Goal: Transaction & Acquisition: Purchase product/service

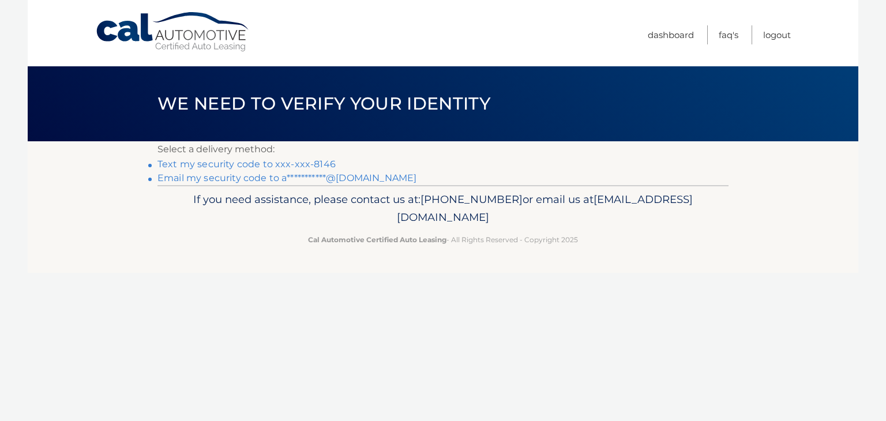
click at [252, 160] on link "Text my security code to xxx-xxx-8146" at bounding box center [246, 164] width 178 height 11
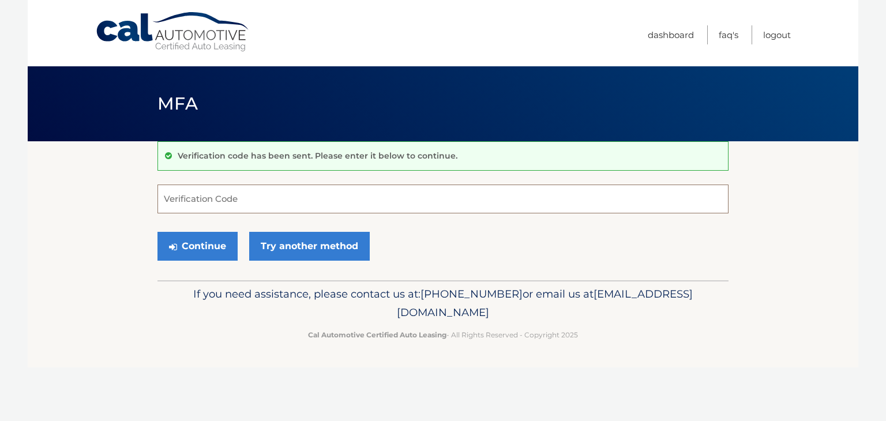
click at [282, 205] on input "Verification Code" at bounding box center [442, 199] width 571 height 29
type input "604715"
click at [202, 234] on button "Continue" at bounding box center [197, 246] width 80 height 29
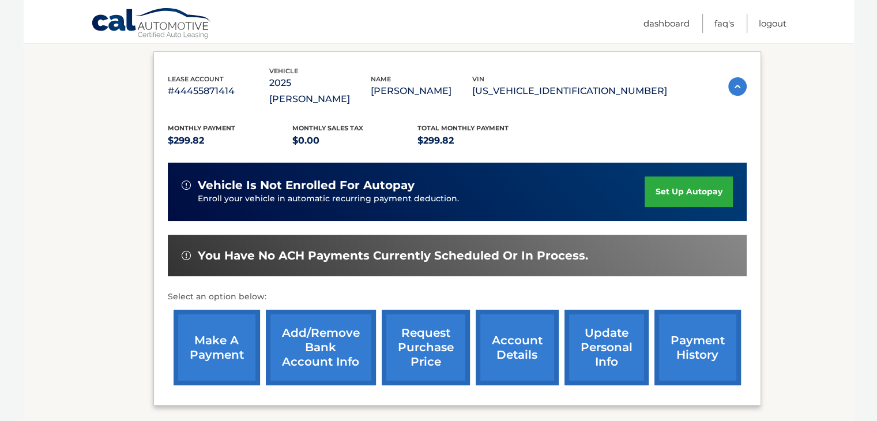
scroll to position [189, 0]
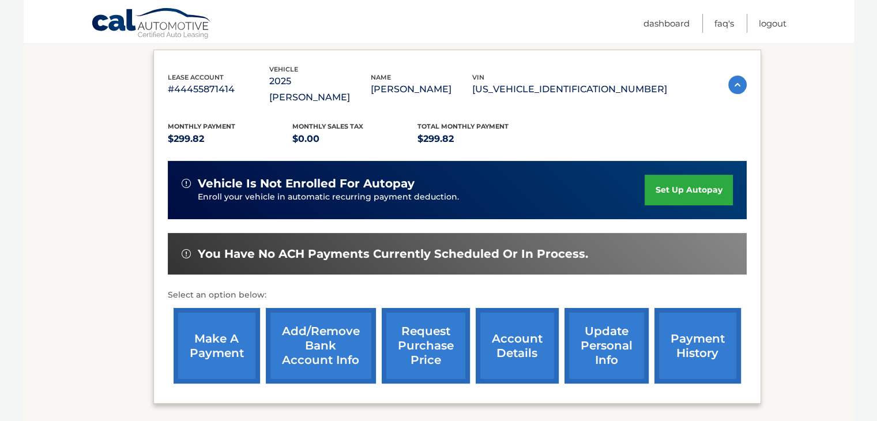
click at [691, 333] on link "payment history" at bounding box center [698, 346] width 87 height 76
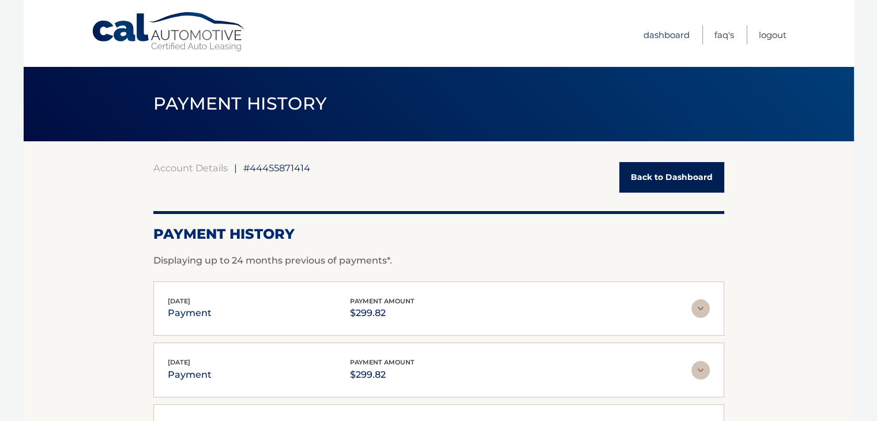
click at [657, 39] on link "Dashboard" at bounding box center [667, 34] width 46 height 19
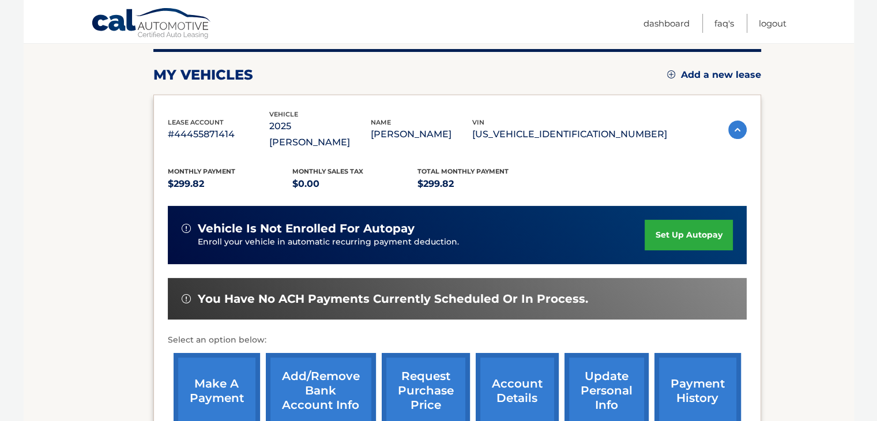
scroll to position [146, 0]
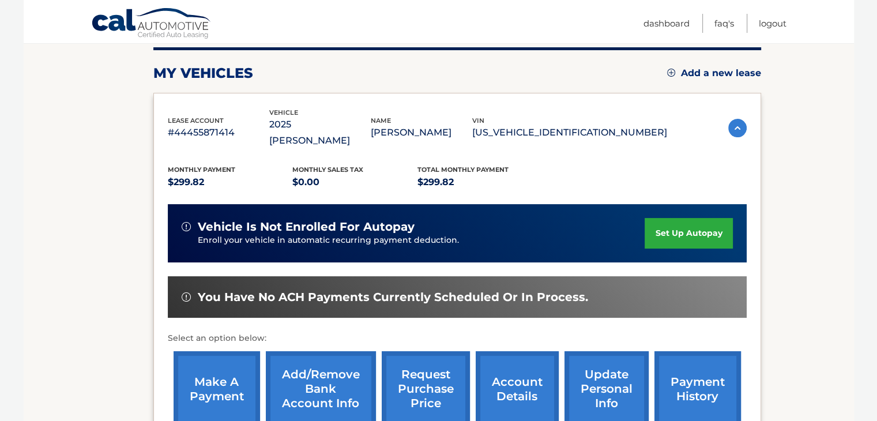
click at [221, 369] on link "make a payment" at bounding box center [217, 389] width 87 height 76
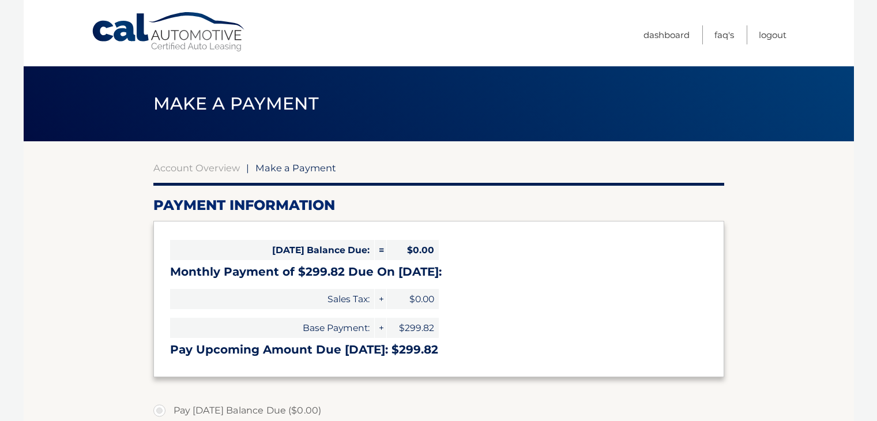
select select "ZjdmOWUyZDAtZDI3MC00MTJkLWE2ZDUtOWMwZTRlMDU4MGQ2"
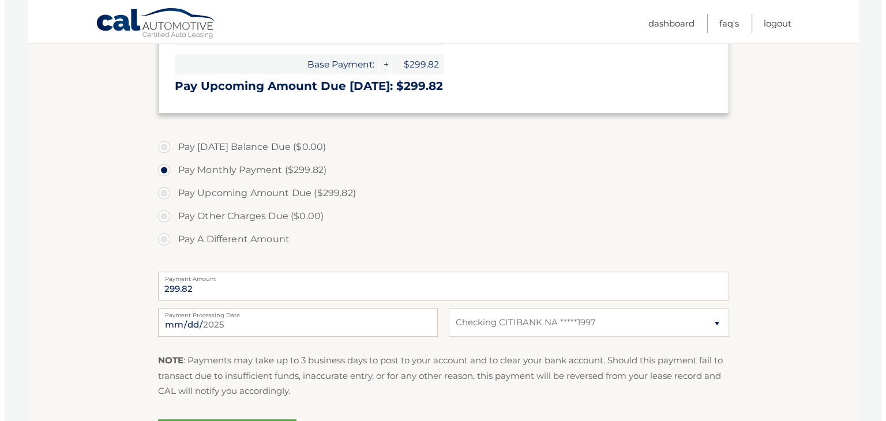
scroll to position [362, 0]
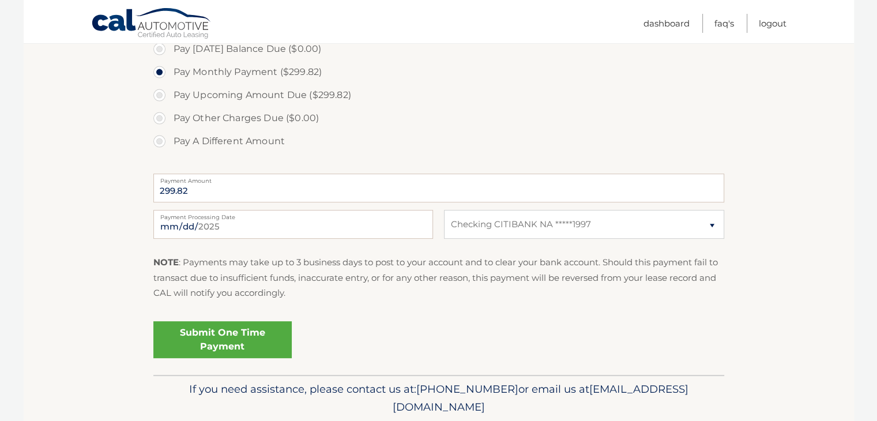
click at [185, 333] on link "Submit One Time Payment" at bounding box center [222, 339] width 138 height 37
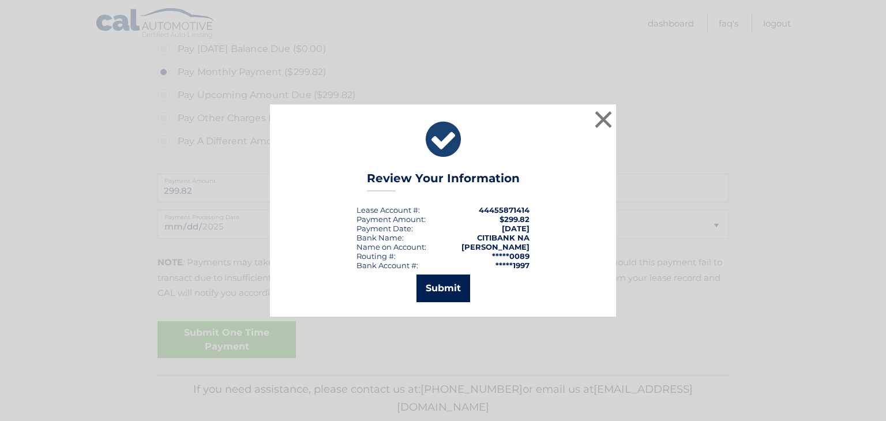
click at [448, 286] on button "Submit" at bounding box center [444, 289] width 54 height 28
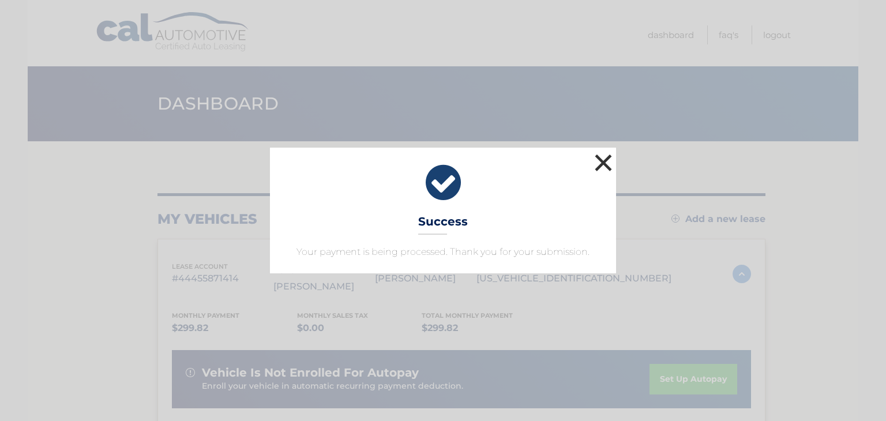
click at [603, 160] on button "×" at bounding box center [603, 162] width 23 height 23
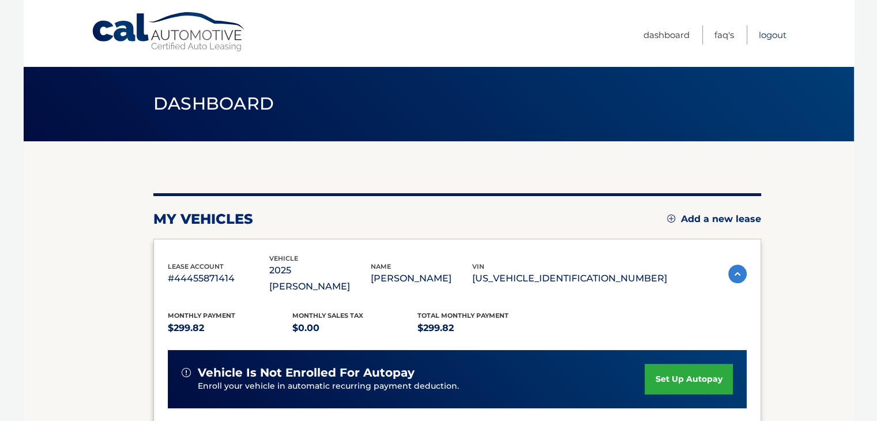
click at [764, 31] on link "Logout" at bounding box center [773, 34] width 28 height 19
